Goal: Browse casually: Explore the website without a specific task or goal

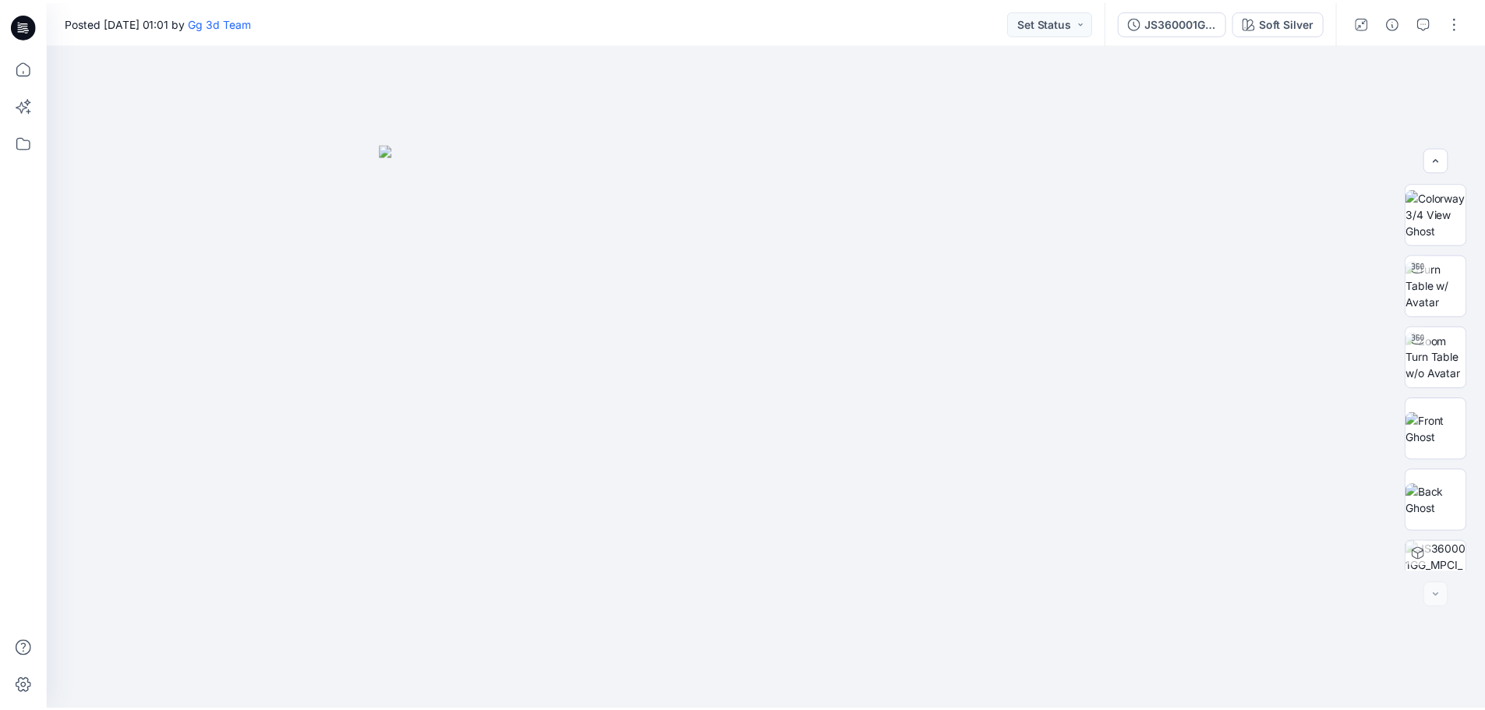
scroll to position [103, 0]
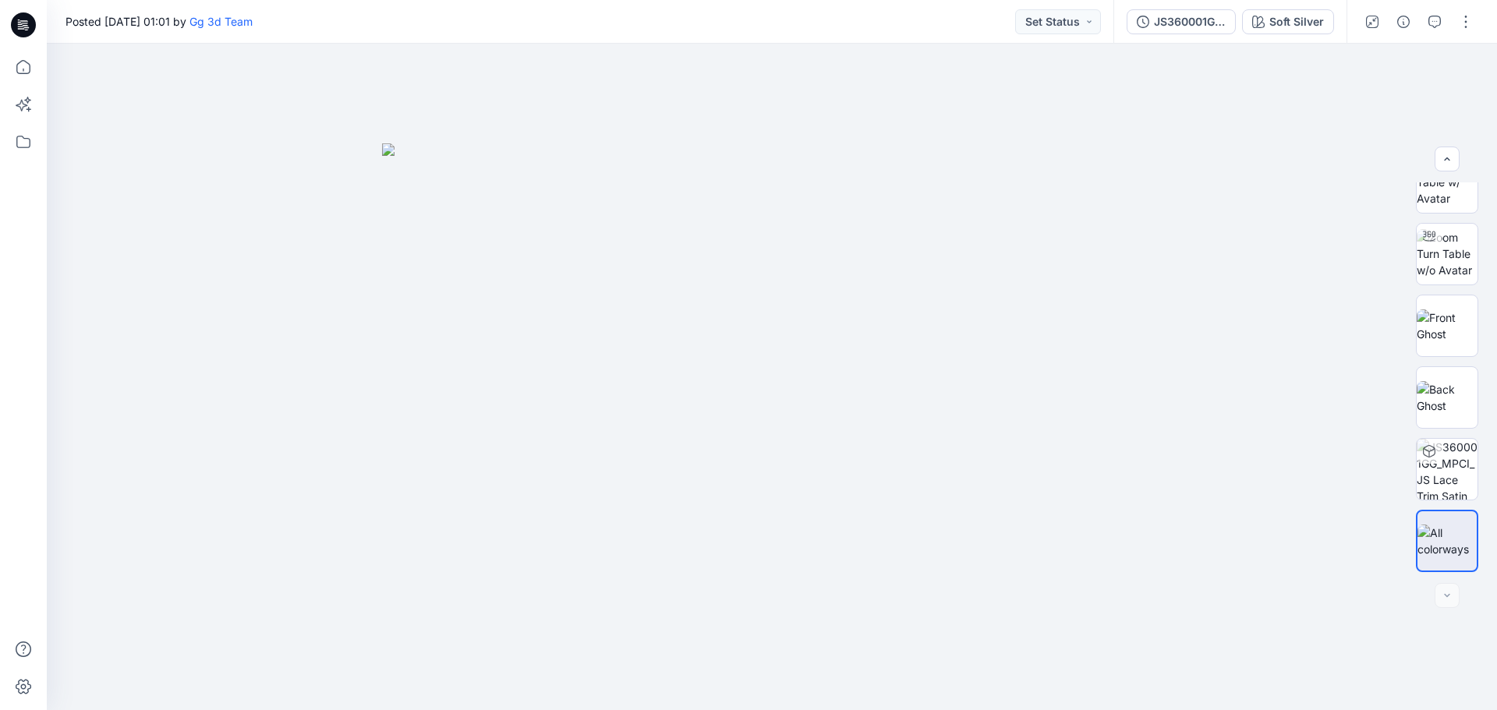
click at [22, 26] on icon at bounding box center [23, 24] width 25 height 25
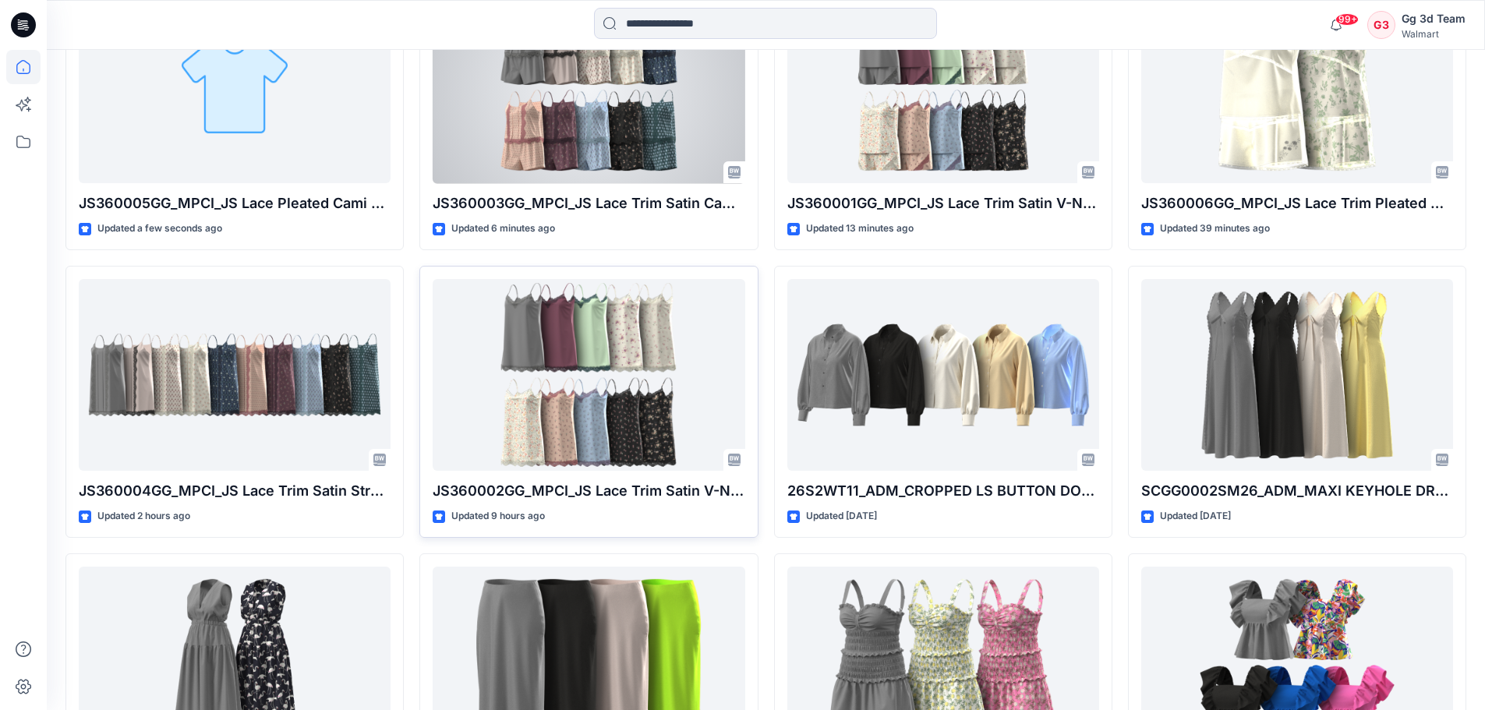
scroll to position [546, 0]
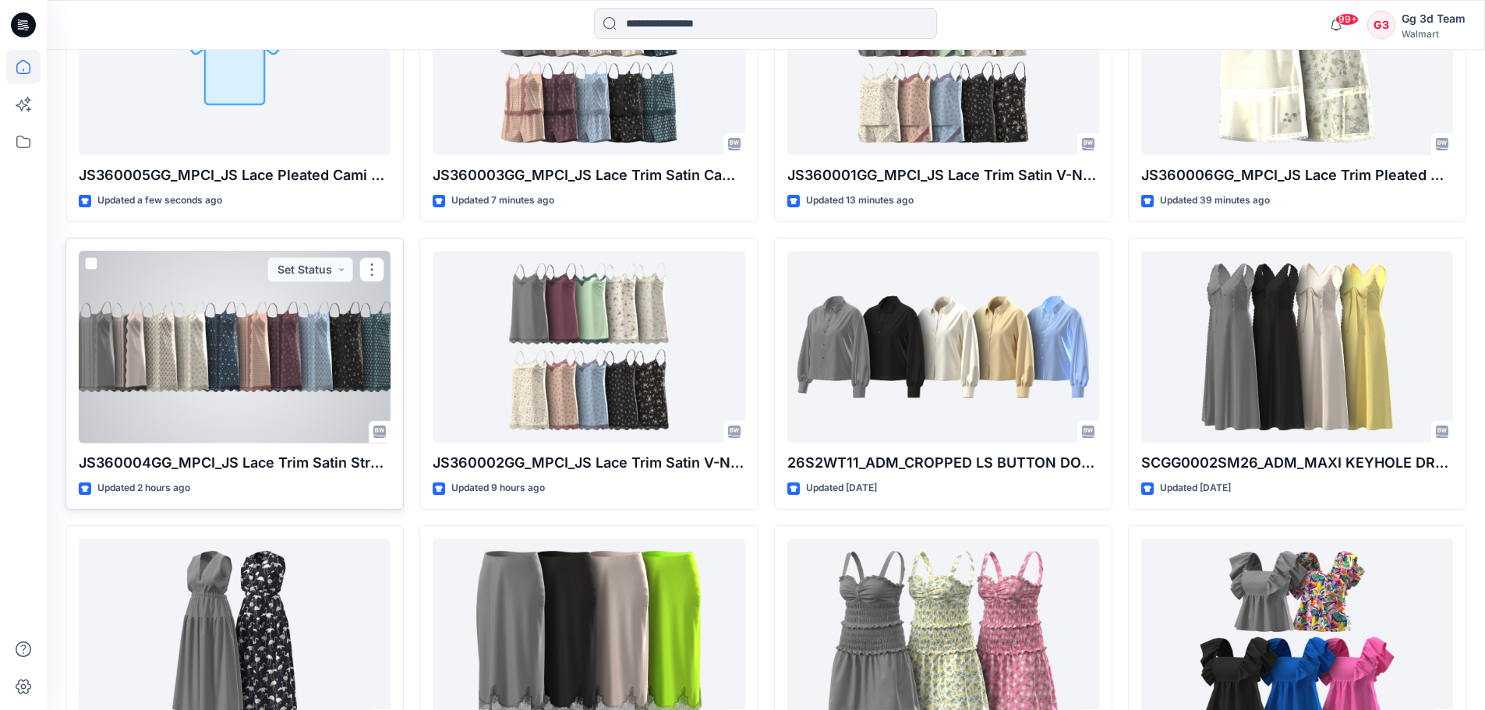
click at [234, 333] on div at bounding box center [235, 347] width 312 height 193
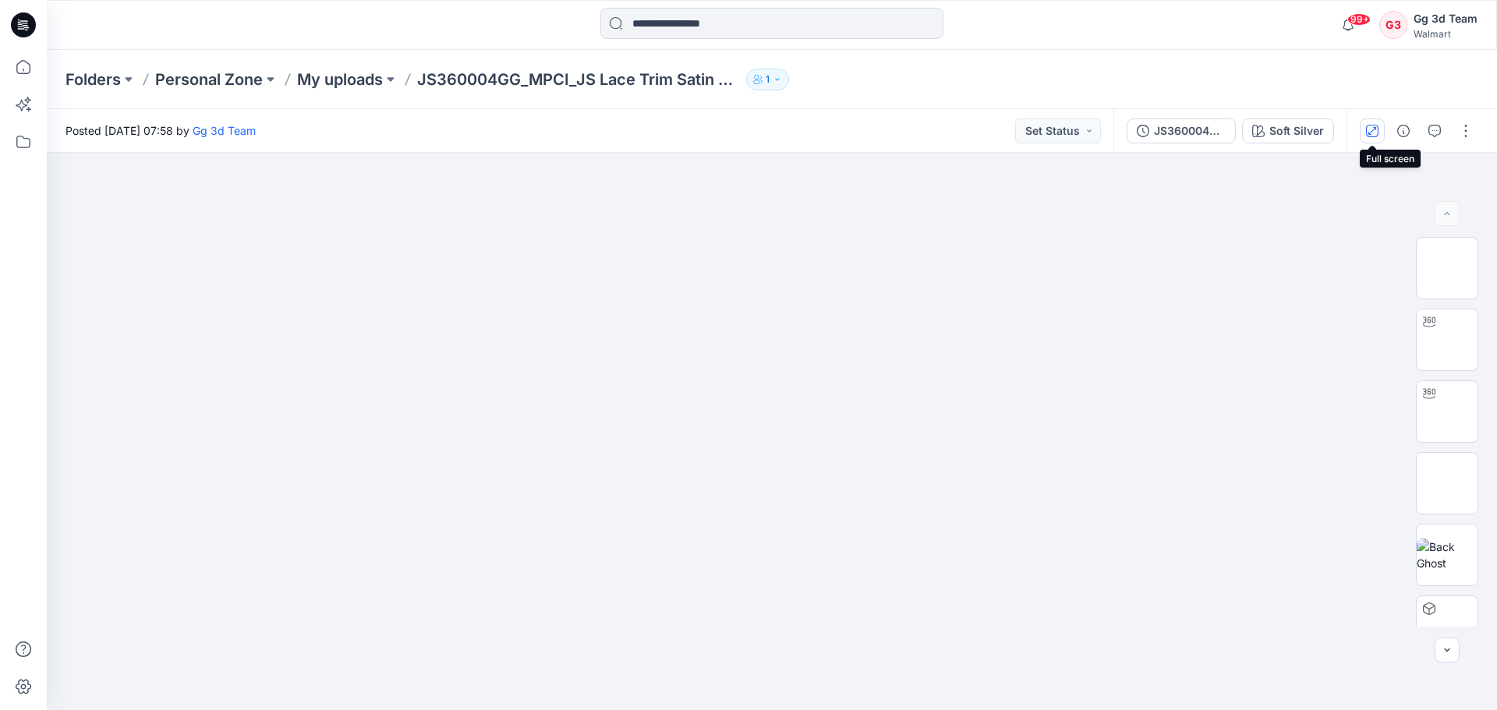
click at [1372, 126] on icon "button" at bounding box center [1372, 131] width 12 height 12
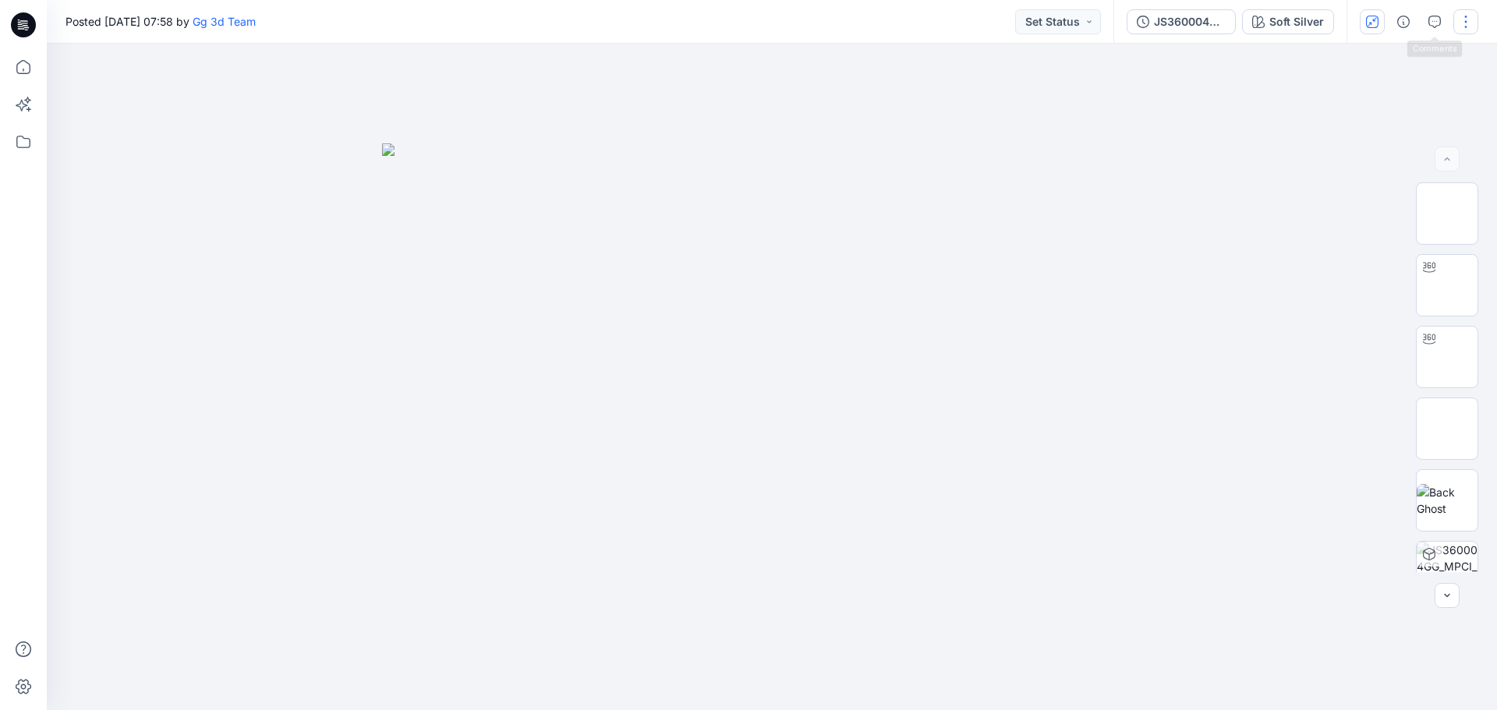
click at [1463, 22] on button "button" at bounding box center [1465, 21] width 25 height 25
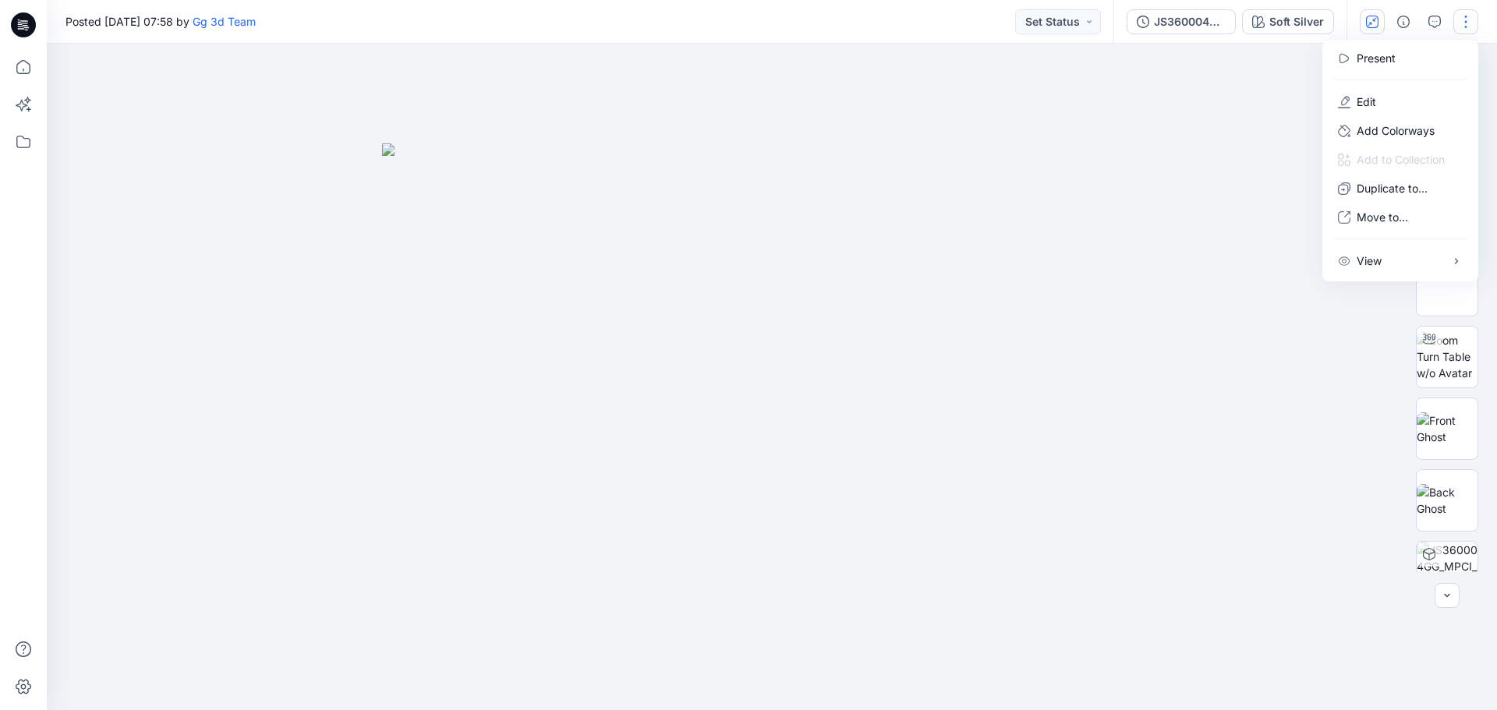
click at [948, 20] on div "Posted [DATE] 07:58 by Gg 3d Team Set Status" at bounding box center [580, 21] width 1067 height 43
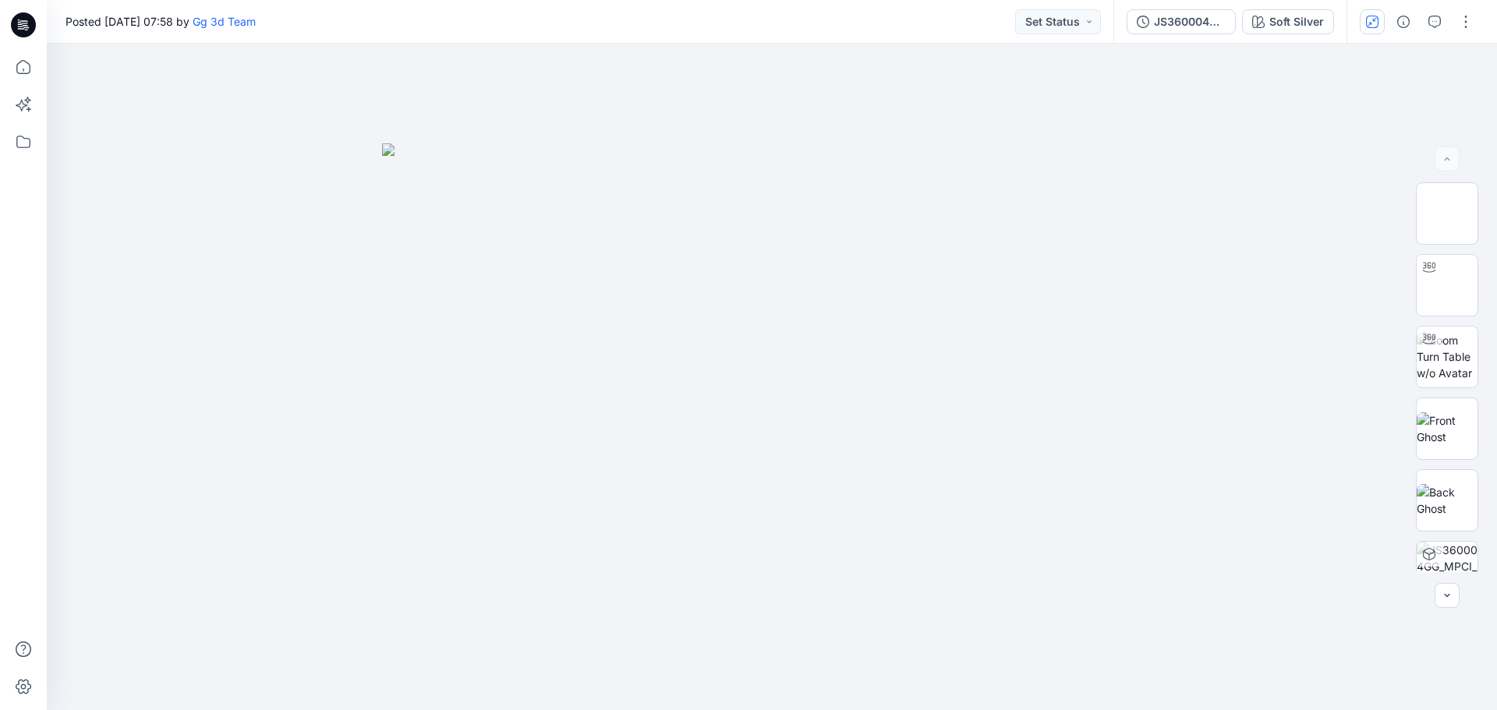
click at [19, 19] on icon at bounding box center [23, 24] width 25 height 25
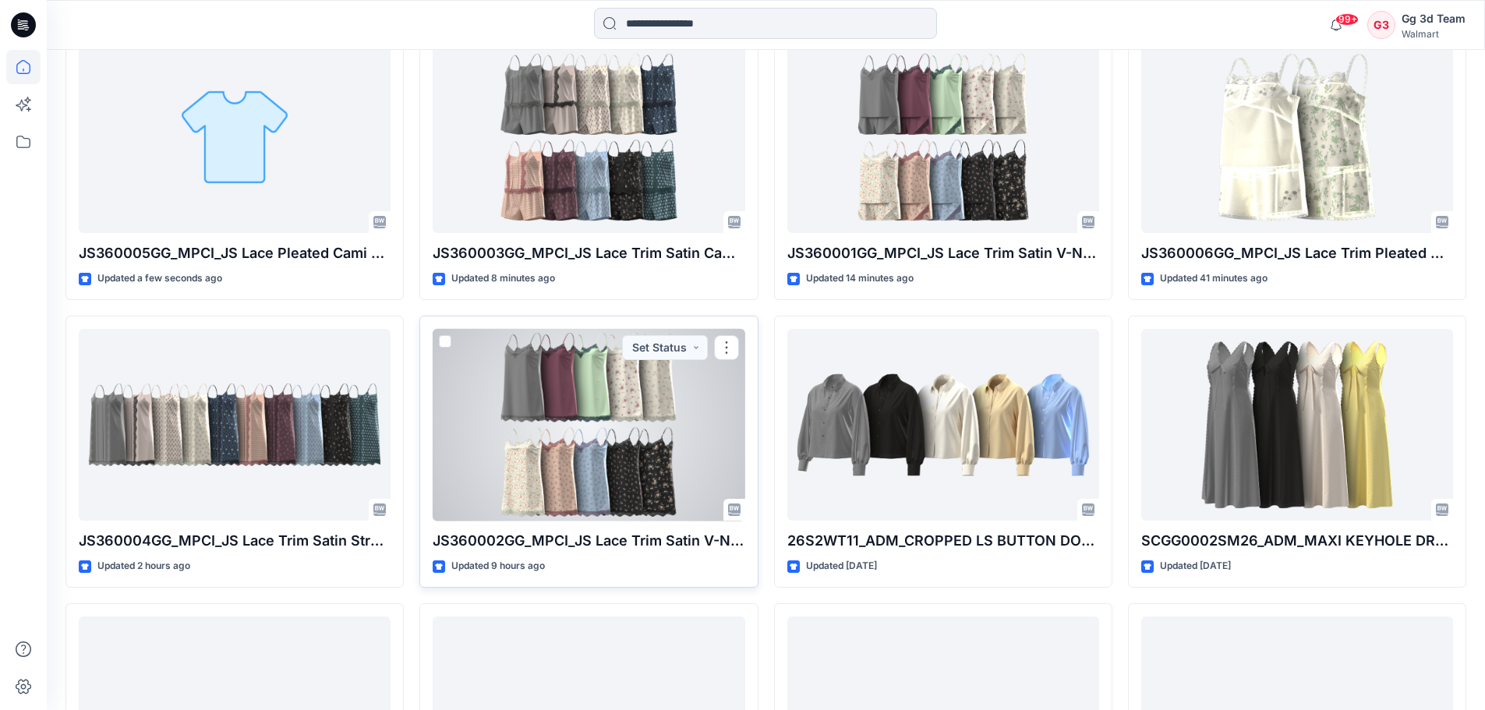
scroll to position [390, 0]
